Goal: Information Seeking & Learning: Find specific page/section

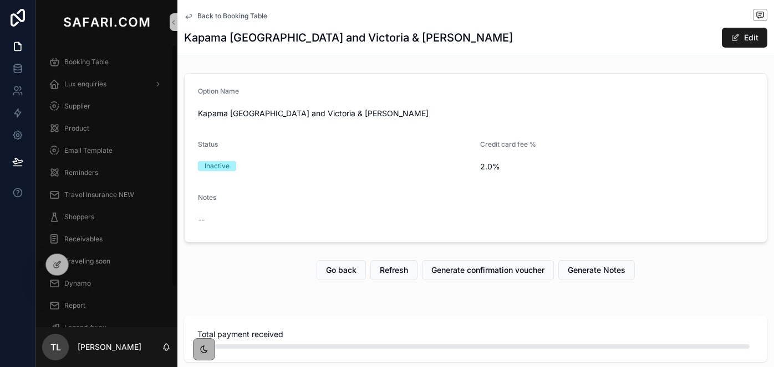
click at [77, 81] on span "Lux enquiries" at bounding box center [85, 84] width 42 height 9
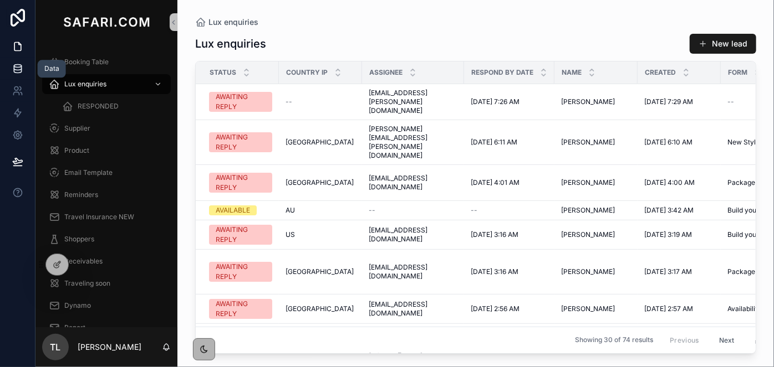
click at [19, 75] on link at bounding box center [17, 69] width 35 height 22
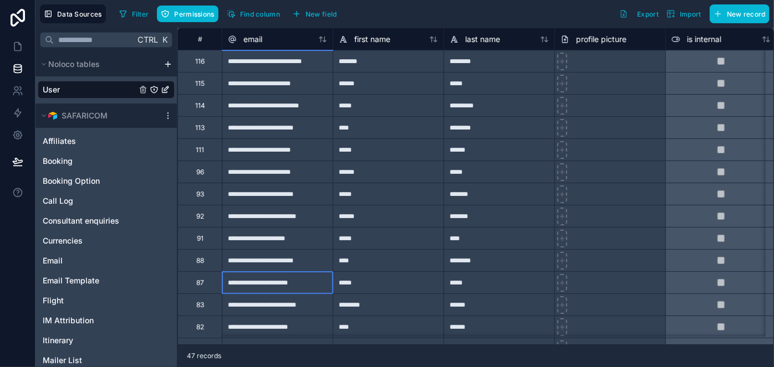
click at [260, 277] on div "**********" at bounding box center [277, 283] width 111 height 22
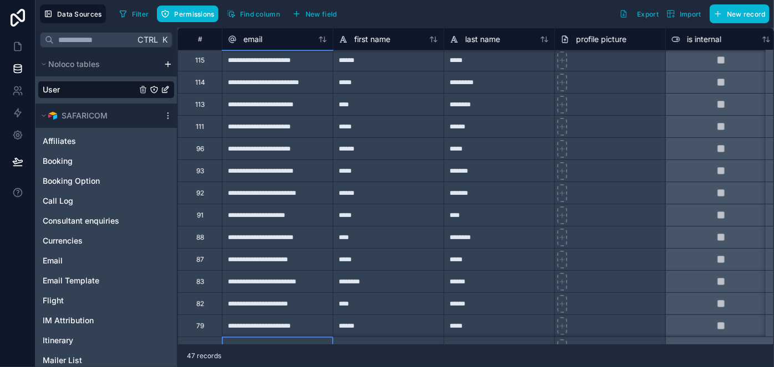
scroll to position [45, 0]
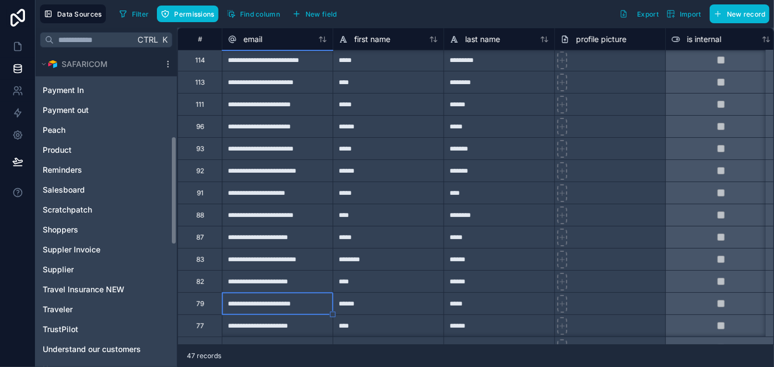
click at [173, 330] on div "Affiliates Booking Booking Option Call Log Consultant enquiries Currencies Emai…" at bounding box center [106, 98] width 137 height 561
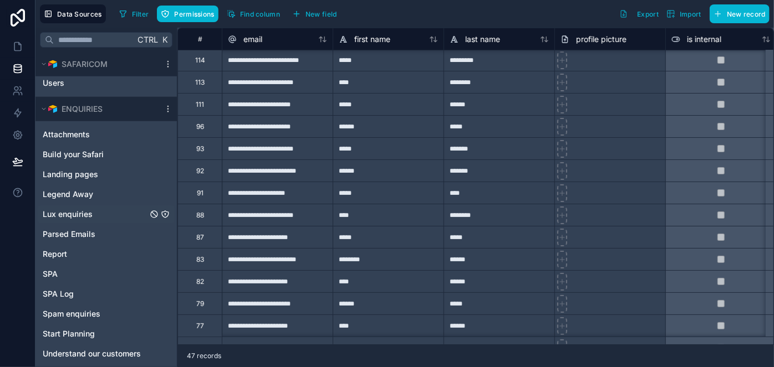
click at [69, 213] on span "Lux enquiries" at bounding box center [68, 214] width 50 height 11
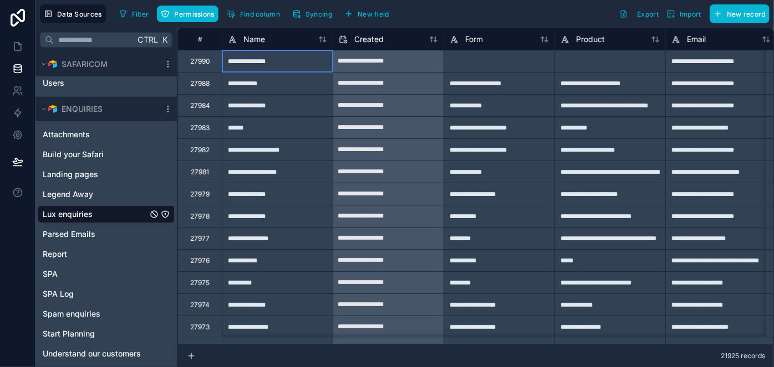
click at [272, 70] on div "**********" at bounding box center [277, 61] width 111 height 22
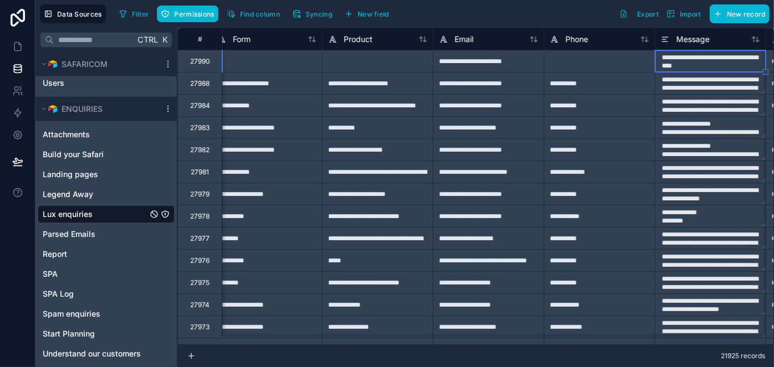
type textarea "**********"
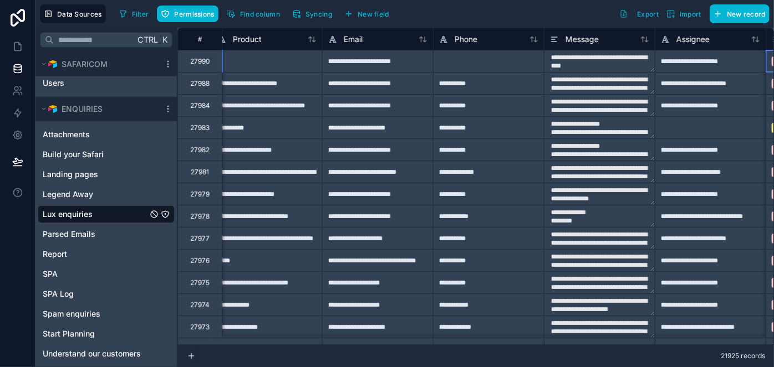
scroll to position [0, 454]
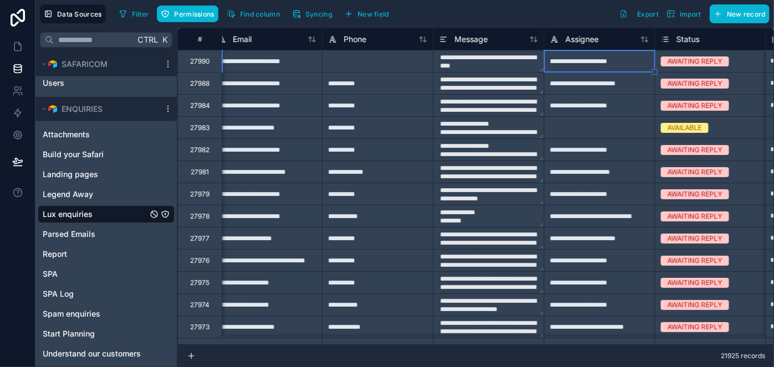
type textarea "**********"
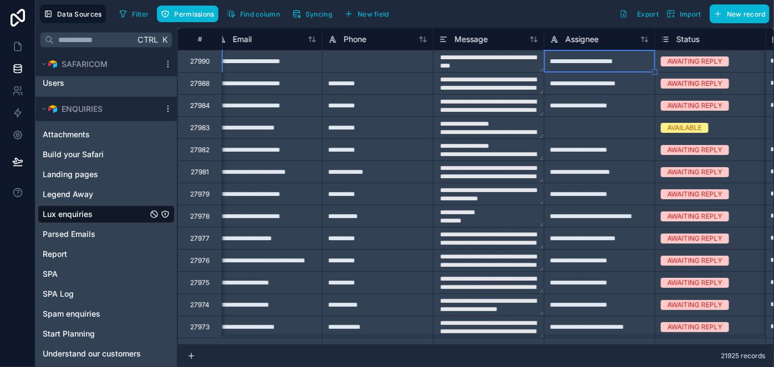
type textarea "**********"
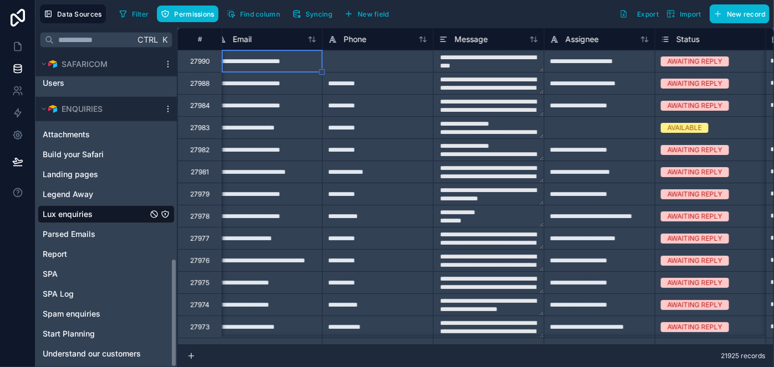
scroll to position [0, 0]
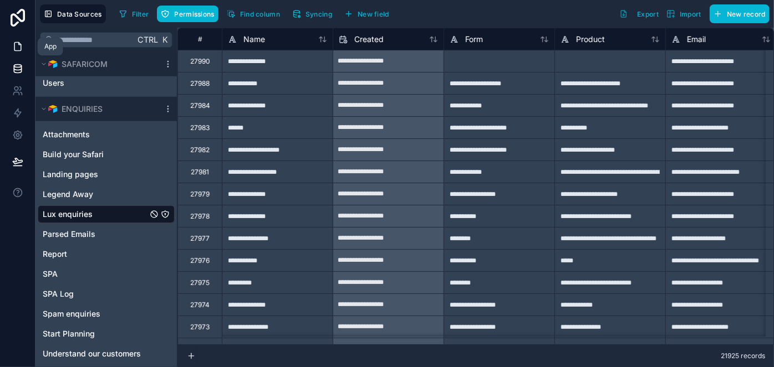
click at [21, 46] on icon at bounding box center [17, 47] width 7 height 8
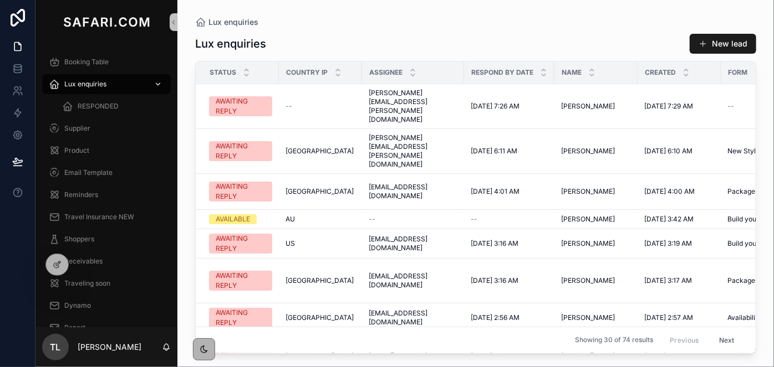
click at [96, 89] on div "Lux enquiries" at bounding box center [106, 84] width 115 height 18
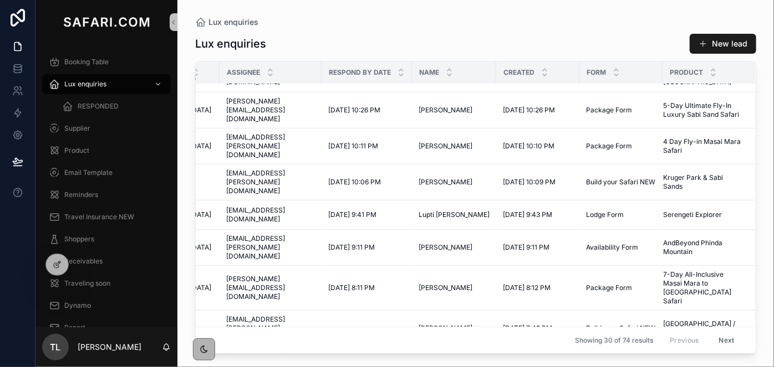
scroll to position [626, 148]
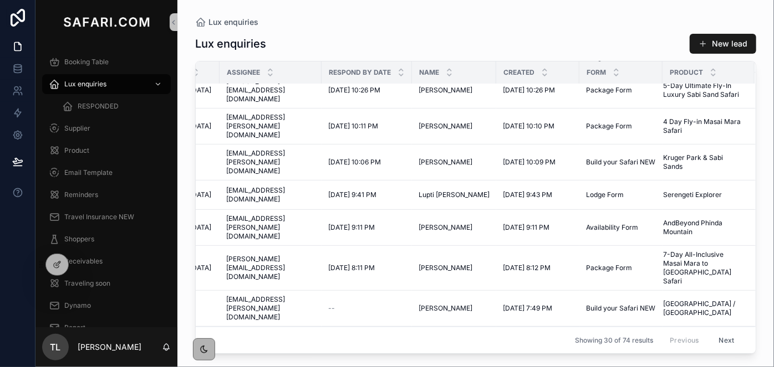
drag, startPoint x: 759, startPoint y: 106, endPoint x: 756, endPoint y: 101, distance: 5.7
click at [756, 101] on div "Lux enquiries Lux enquiries New lead Status Country IP Assignee Respond by date…" at bounding box center [475, 177] width 596 height 354
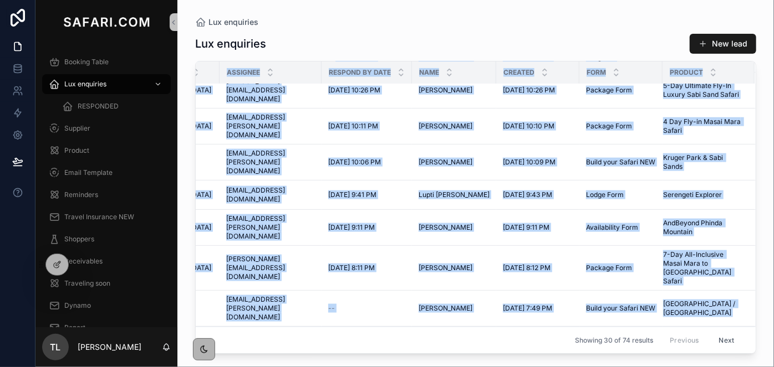
click at [756, 101] on div "Lux enquiries Lux enquiries New lead Status Country IP Assignee Respond by date…" at bounding box center [475, 177] width 596 height 354
click at [755, 99] on div "Lux enquiries Lux enquiries New lead Status Country IP Assignee Respond by date…" at bounding box center [475, 177] width 596 height 354
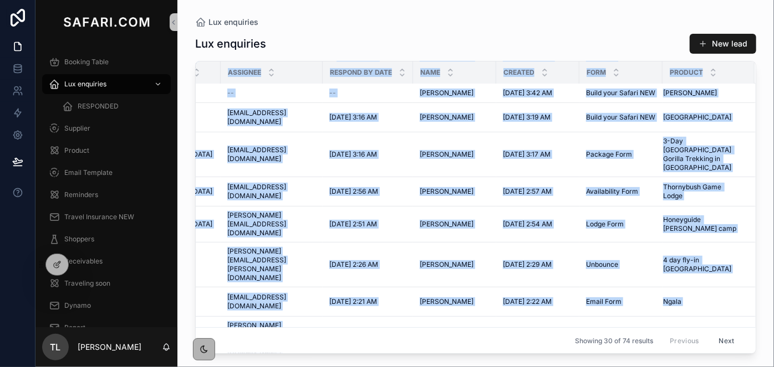
scroll to position [0, 148]
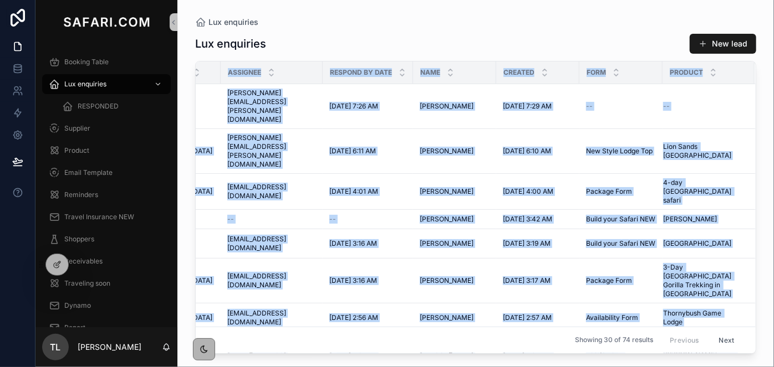
click at [290, 357] on div "Lux enquiries Lux enquiries New lead Status Country IP Assignee Respond by date…" at bounding box center [475, 183] width 596 height 367
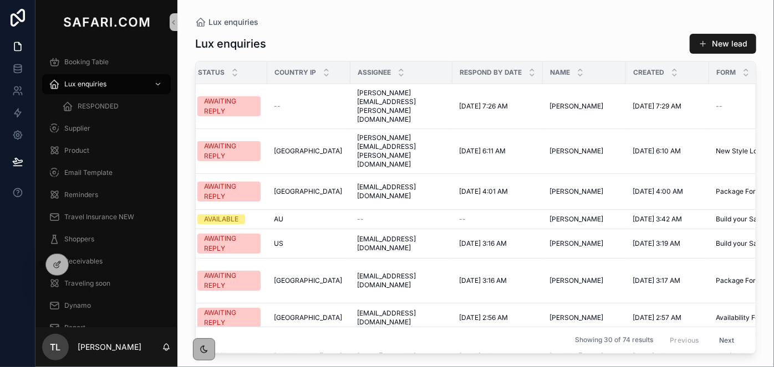
scroll to position [0, 0]
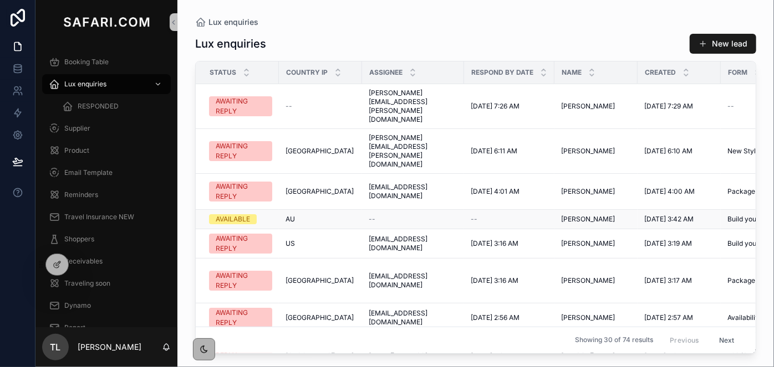
click at [731, 215] on span "Build your Safari NEW" at bounding box center [761, 219] width 69 height 9
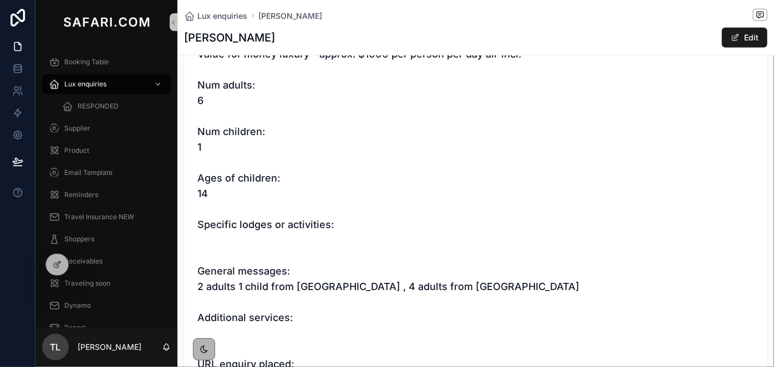
scroll to position [883, 0]
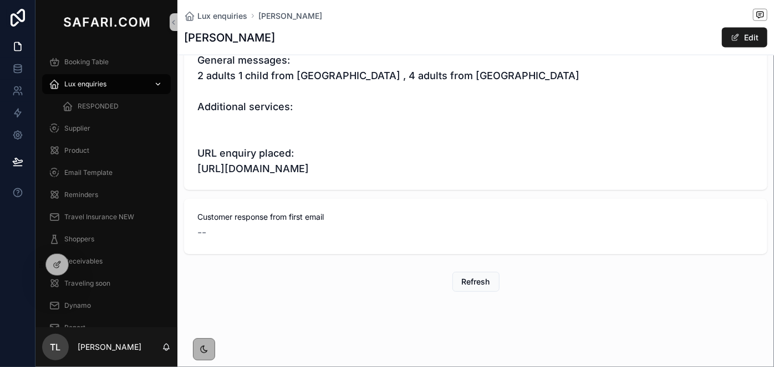
click at [93, 81] on span "Lux enquiries" at bounding box center [85, 84] width 42 height 9
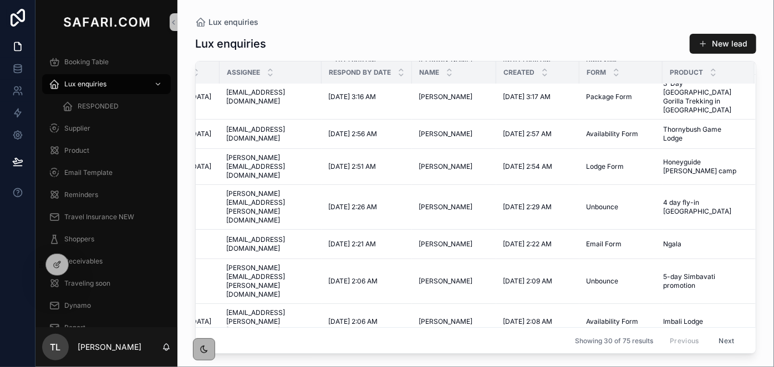
scroll to position [0, 148]
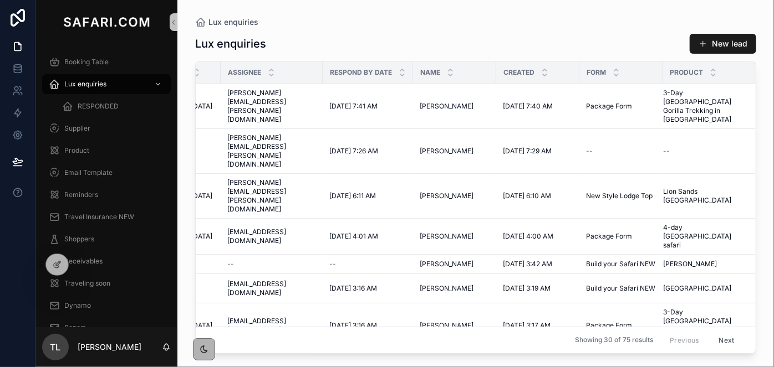
click at [247, 329] on div "Showing 30 of 75 results Previous Next" at bounding box center [476, 340] width 560 height 27
click at [241, 339] on div "Showing 30 of 75 results Previous Next" at bounding box center [476, 340] width 560 height 27
click at [235, 345] on div "Showing 30 of 75 results Previous Next" at bounding box center [476, 340] width 560 height 27
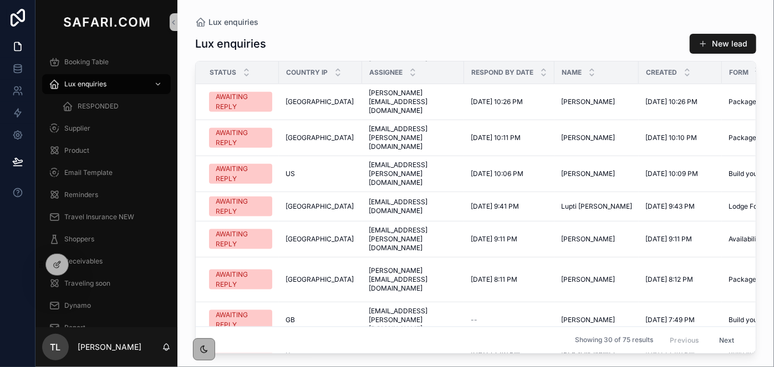
scroll to position [651, 0]
click at [724, 337] on button "Next" at bounding box center [726, 340] width 31 height 17
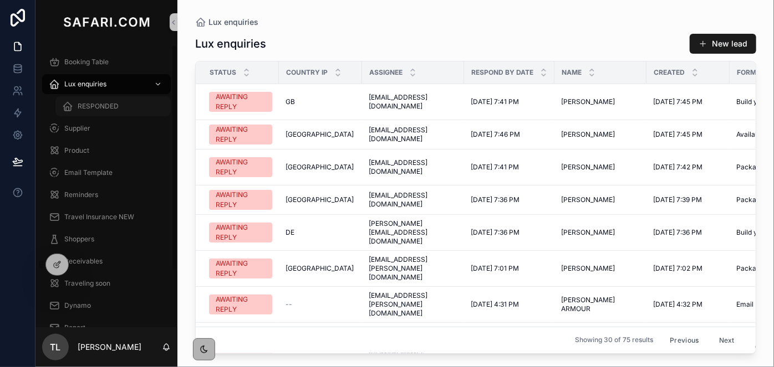
click at [131, 111] on div "RESPONDED" at bounding box center [113, 107] width 102 height 18
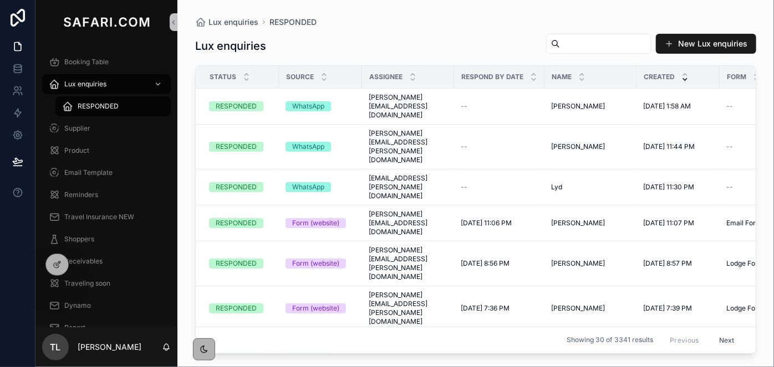
click at [566, 51] on input "scrollable content" at bounding box center [605, 44] width 91 height 16
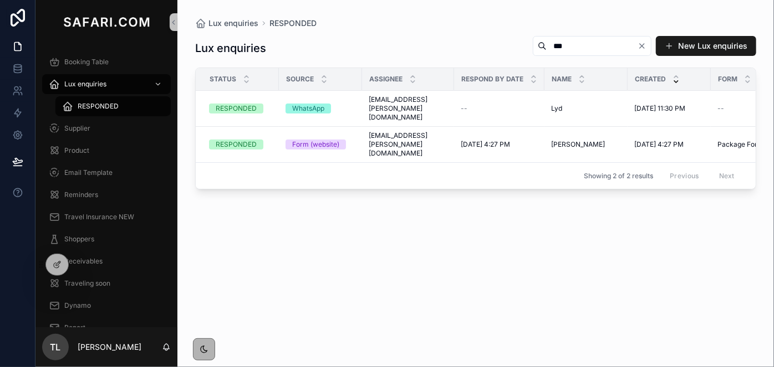
click at [114, 106] on span "RESPONDED" at bounding box center [98, 106] width 41 height 9
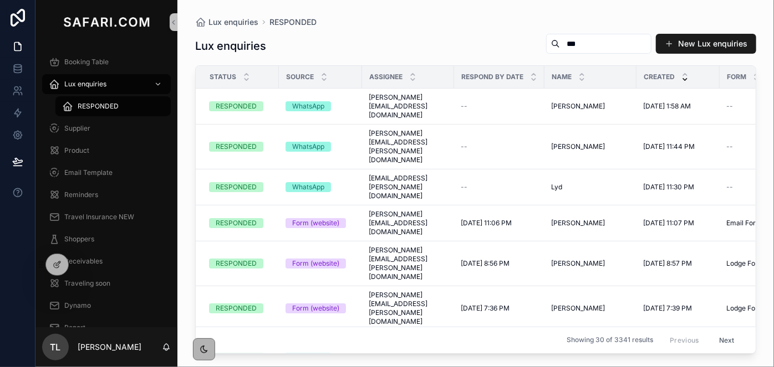
click at [565, 31] on div "Lux enquiries *** New Lux enquiries Status Source Assignee Respond by date Name…" at bounding box center [475, 191] width 561 height 328
drag, startPoint x: 565, startPoint y: 31, endPoint x: 567, endPoint y: 43, distance: 11.8
click at [567, 43] on div "Lux enquiries *** New Lux enquiries Status Source Assignee Respond by date Name…" at bounding box center [475, 191] width 561 height 328
click at [567, 43] on input "***" at bounding box center [605, 44] width 91 height 16
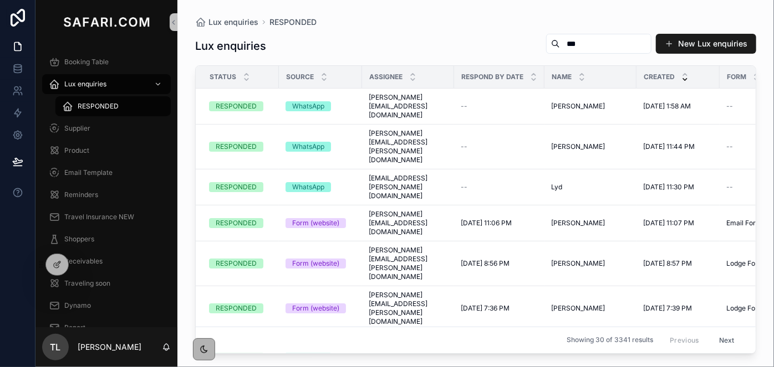
click at [567, 43] on input "***" at bounding box center [605, 44] width 91 height 16
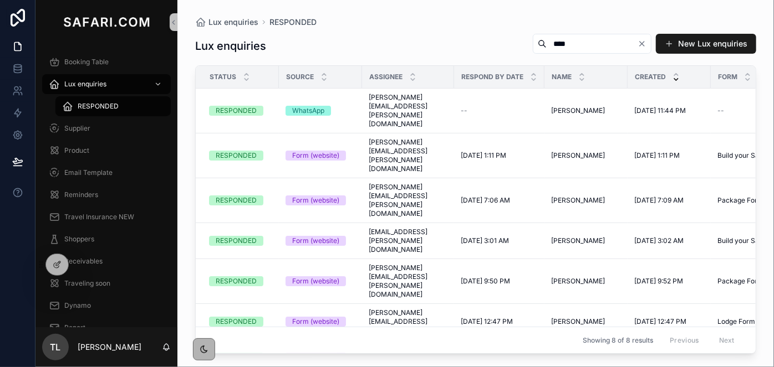
type input "****"
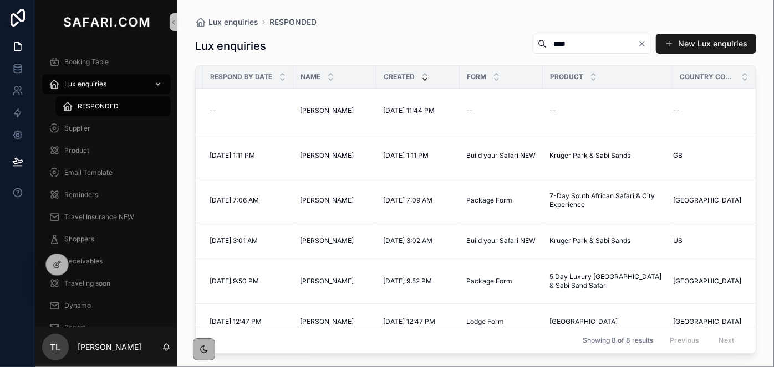
click at [110, 81] on div "Lux enquiries" at bounding box center [106, 84] width 115 height 18
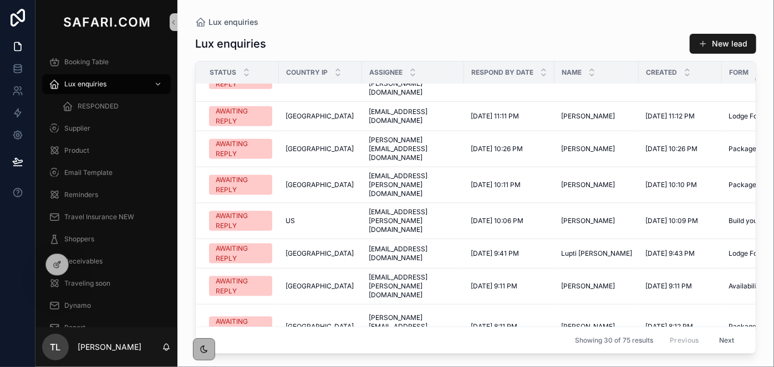
scroll to position [651, 0]
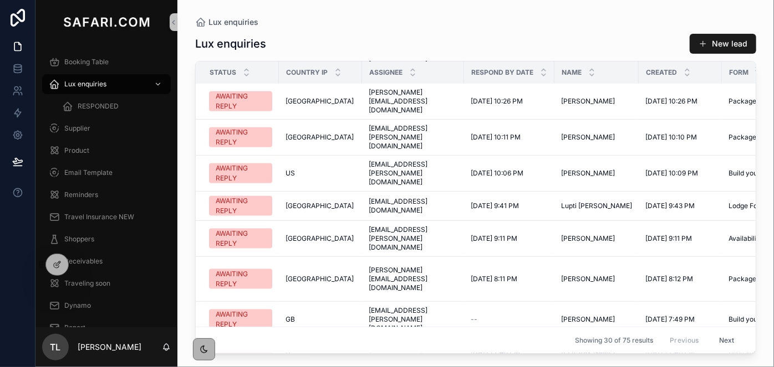
click at [721, 332] on button "Next" at bounding box center [726, 340] width 31 height 17
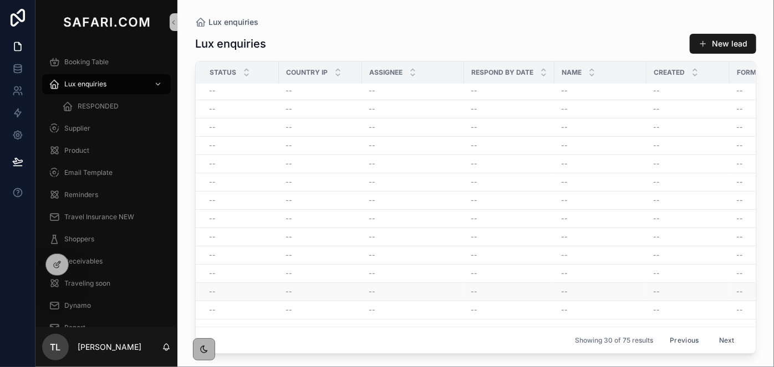
scroll to position [419, 0]
click at [145, 65] on div "Booking Table" at bounding box center [106, 62] width 115 height 18
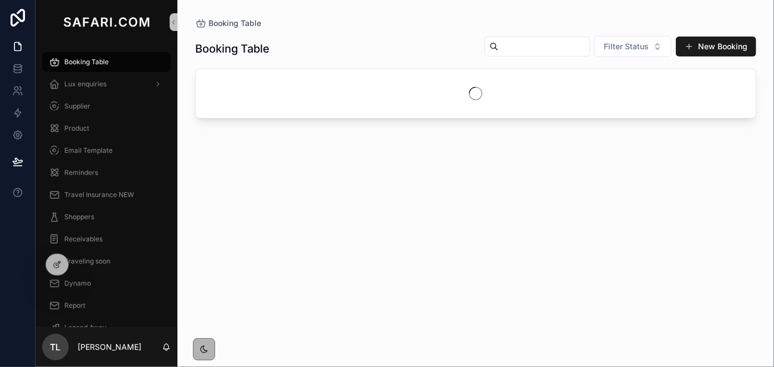
click at [536, 49] on input "scrollable content" at bounding box center [543, 47] width 91 height 16
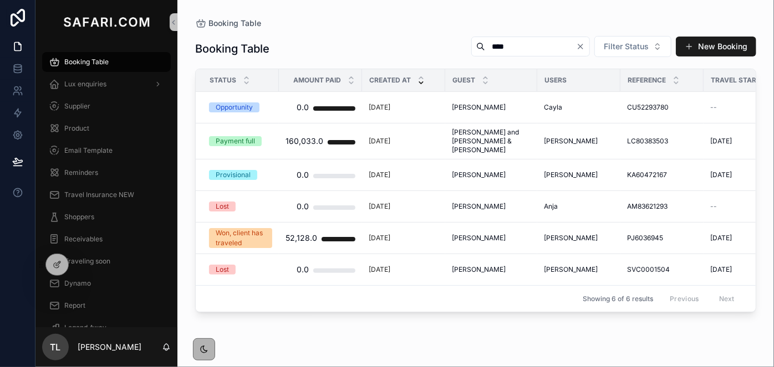
type input "****"
click at [101, 95] on div "Supplier" at bounding box center [106, 106] width 142 height 22
click at [100, 88] on span "Lux enquiries" at bounding box center [85, 84] width 42 height 9
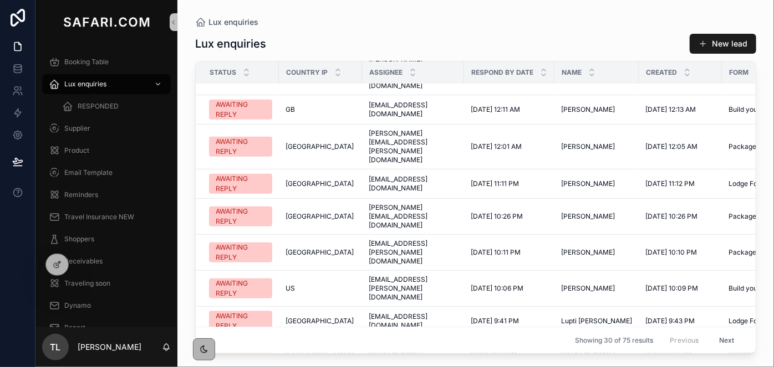
scroll to position [651, 0]
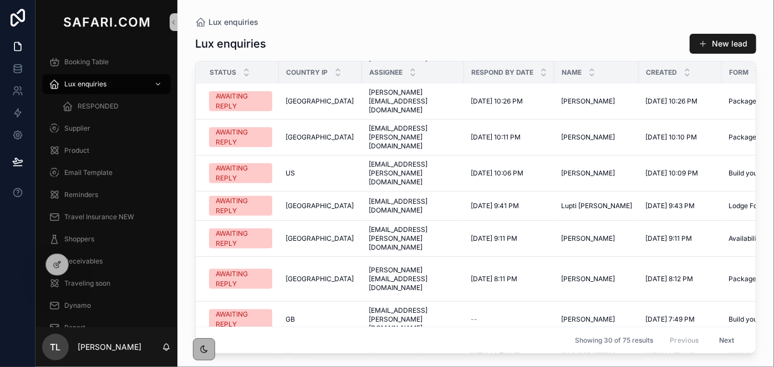
click at [729, 337] on button "Next" at bounding box center [726, 340] width 31 height 17
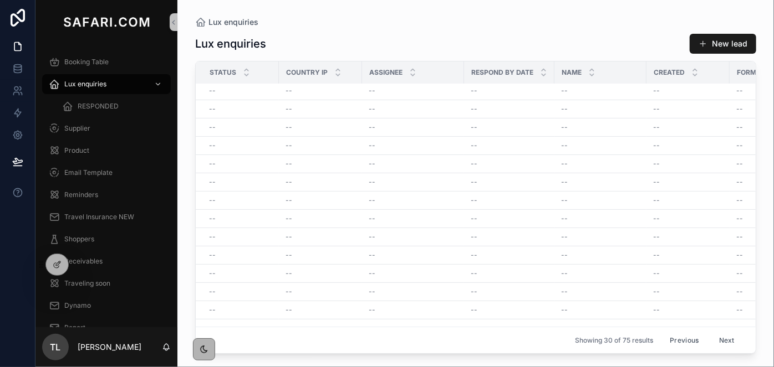
scroll to position [419, 0]
click at [756, 218] on div "Lux enquiries Lux enquiries New lead Status Country IP Assignee Respond by date…" at bounding box center [475, 177] width 596 height 354
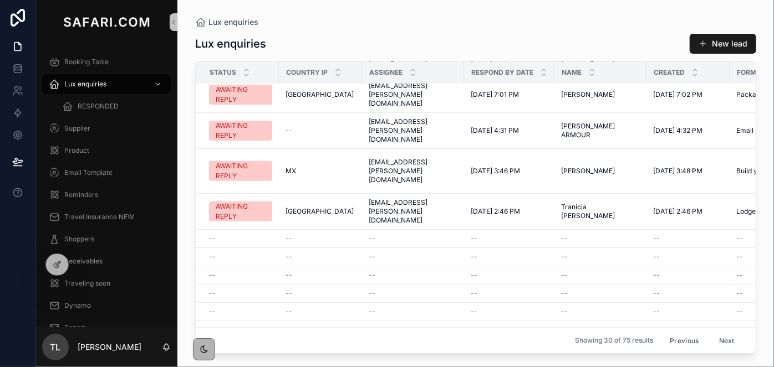
scroll to position [0, 0]
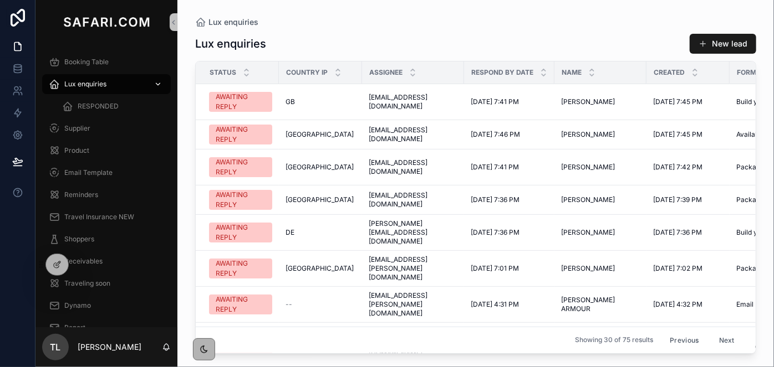
click at [129, 85] on div "Lux enquiries" at bounding box center [106, 84] width 115 height 18
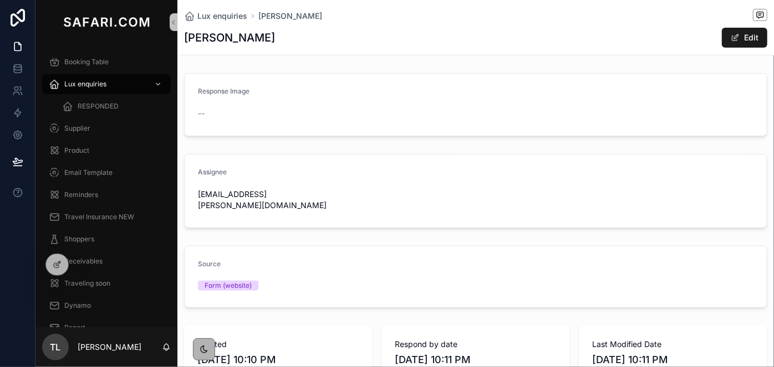
scroll to position [321, 0]
click at [763, 130] on div "Response Image --" at bounding box center [475, 105] width 596 height 72
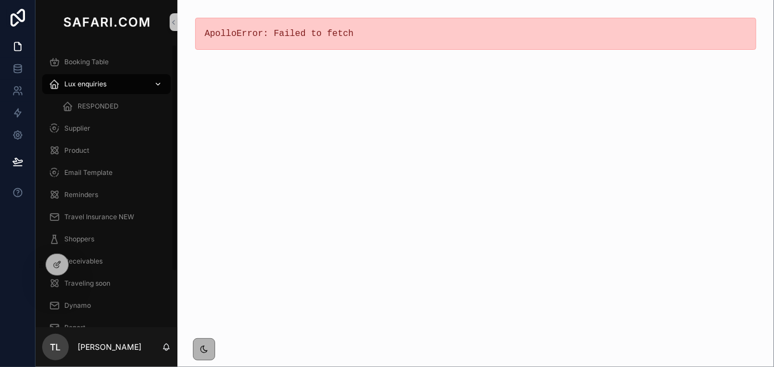
click at [134, 80] on div "Lux enquiries" at bounding box center [106, 84] width 115 height 18
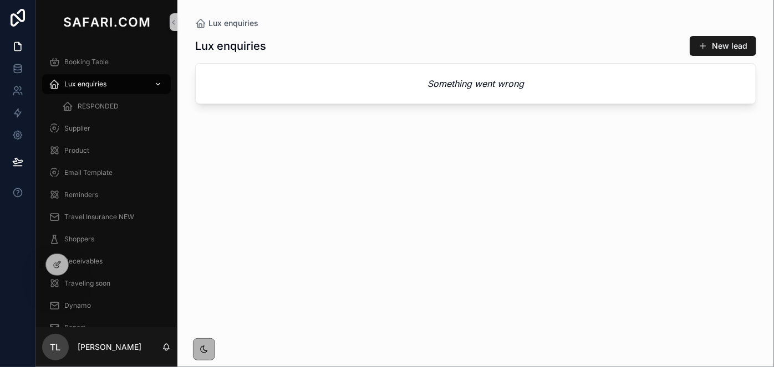
click at [134, 80] on div "Lux enquiries" at bounding box center [106, 84] width 115 height 18
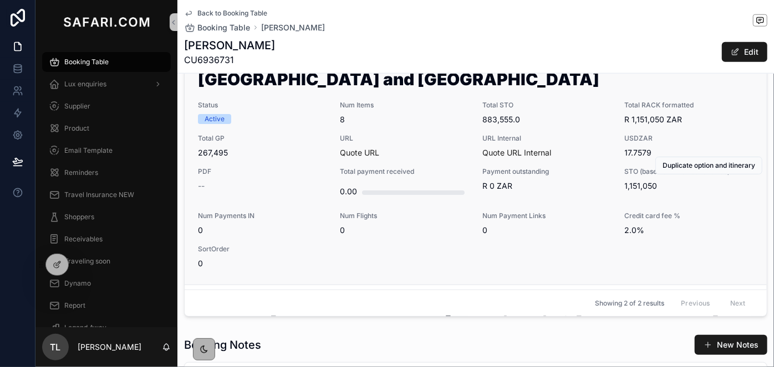
click at [582, 97] on div "Option Name Lion Sands River Lodge and Dock House Boutique Hotel Status Active …" at bounding box center [475, 164] width 555 height 212
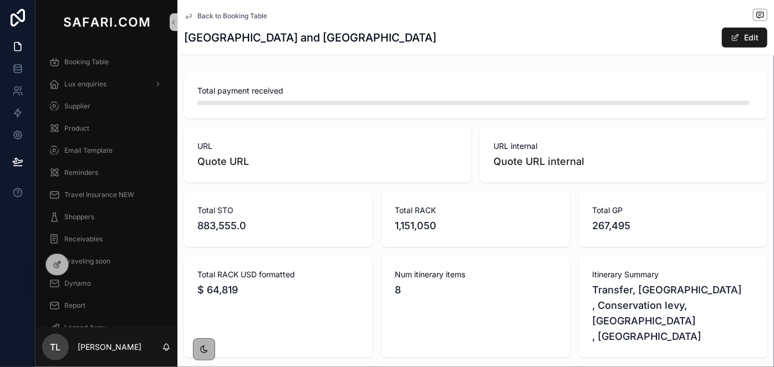
scroll to position [226, 0]
